Goal: Task Accomplishment & Management: Manage account settings

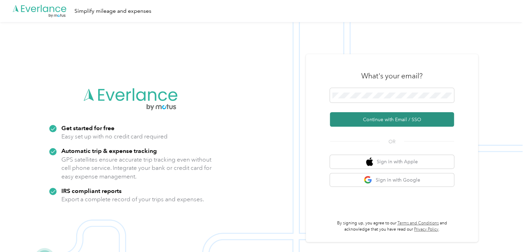
click at [375, 117] on button "Continue with Email / SSO" at bounding box center [392, 119] width 124 height 14
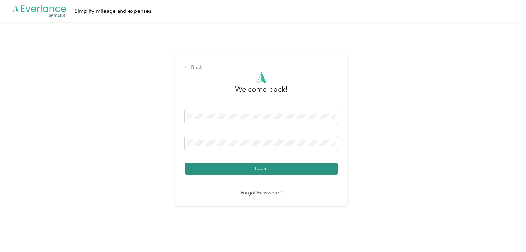
click at [289, 172] on button "Login" at bounding box center [261, 168] width 153 height 12
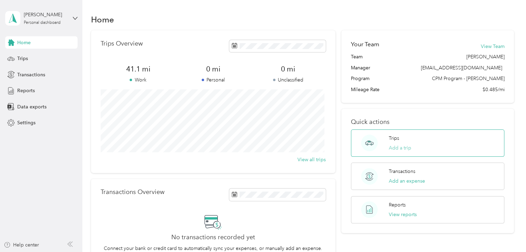
click at [403, 145] on button "Add a trip" at bounding box center [400, 147] width 22 height 7
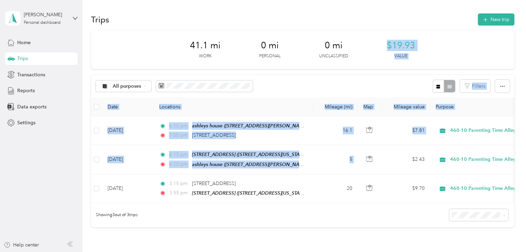
drag, startPoint x: 403, startPoint y: 145, endPoint x: 367, endPoint y: 64, distance: 88.3
click at [367, 64] on div "41.1 mi Work 0 mi Personal 0 mi Unclassified $19.93 Value All purposes Filters …" at bounding box center [302, 128] width 423 height 197
click at [358, 76] on div "All purposes Filters" at bounding box center [302, 86] width 423 height 22
